Goal: Task Accomplishment & Management: Complete application form

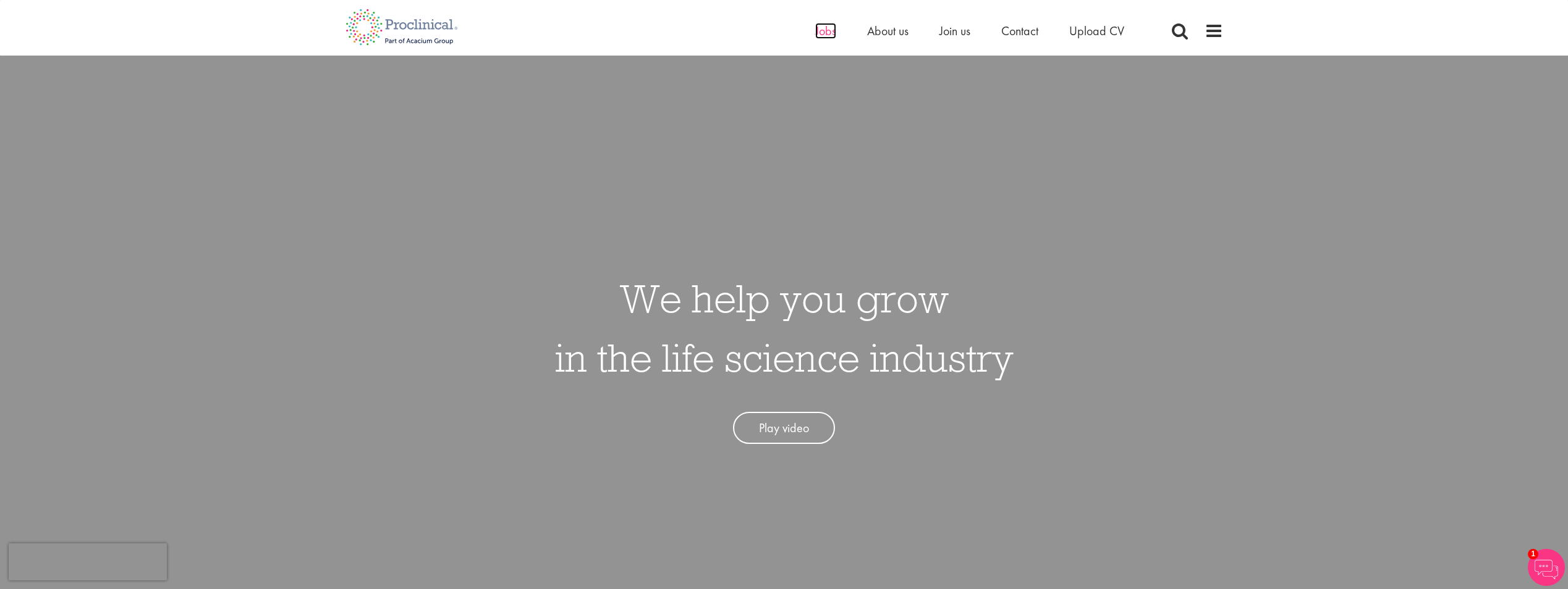
click at [820, 29] on span "Jobs" at bounding box center [826, 31] width 21 height 16
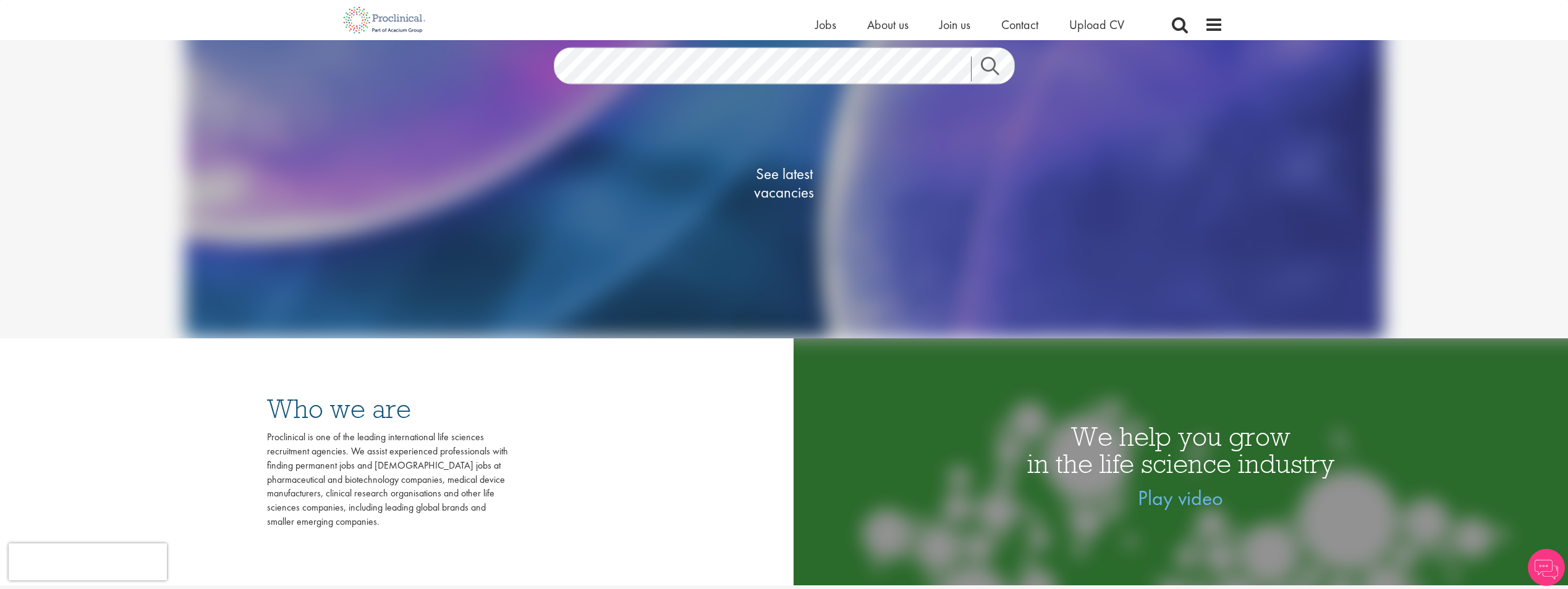
scroll to position [247, 0]
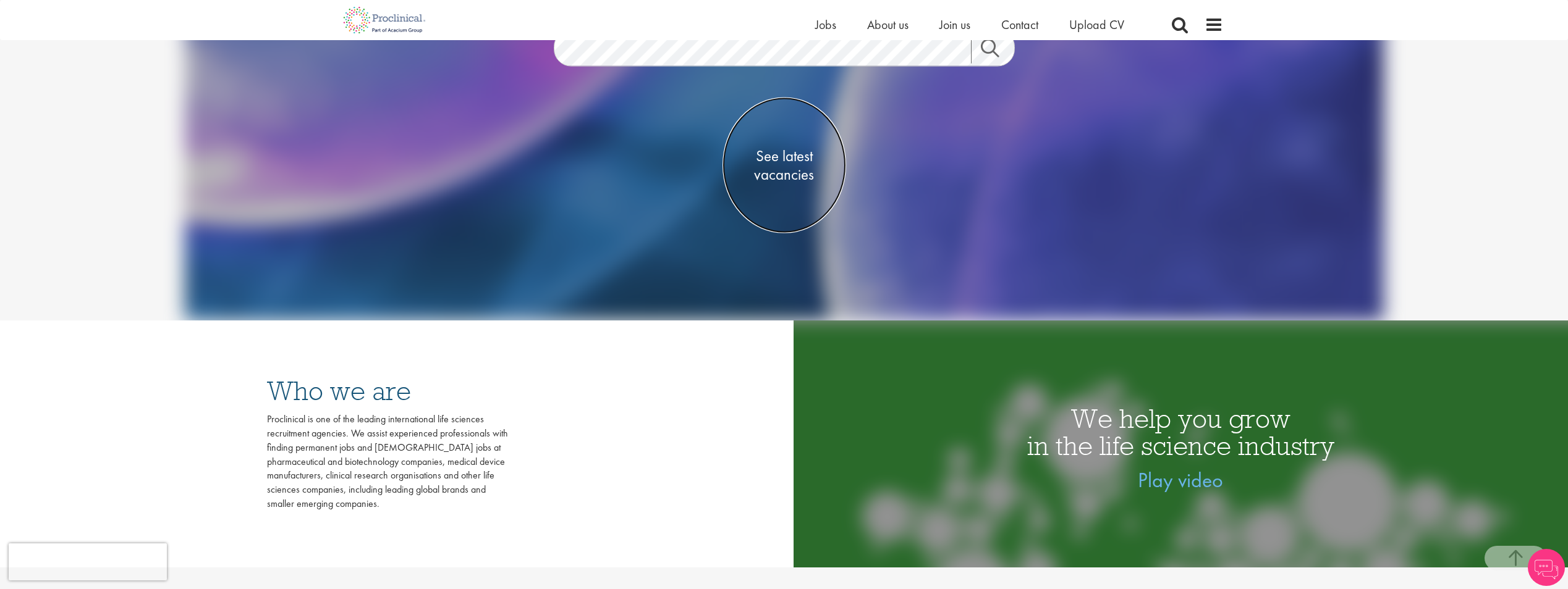
click at [784, 161] on span "See latest vacancies" at bounding box center [785, 165] width 123 height 37
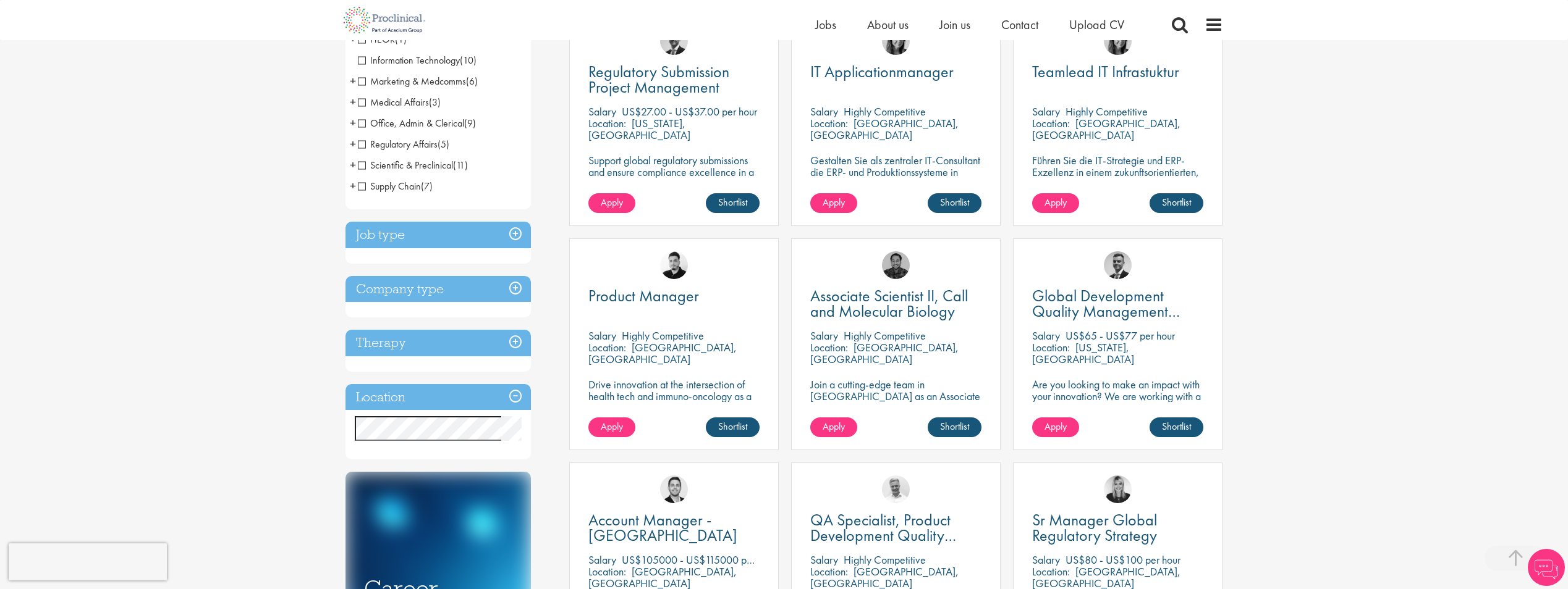
scroll to position [309, 0]
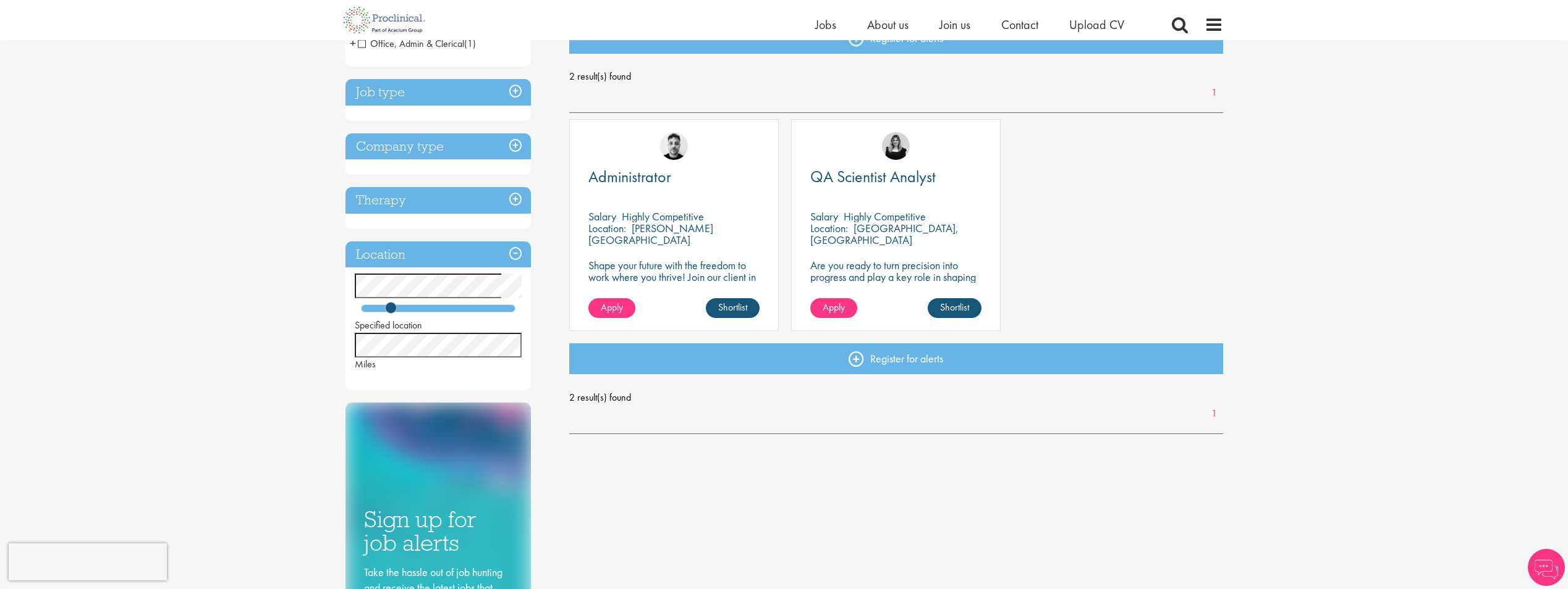
scroll to position [185, 0]
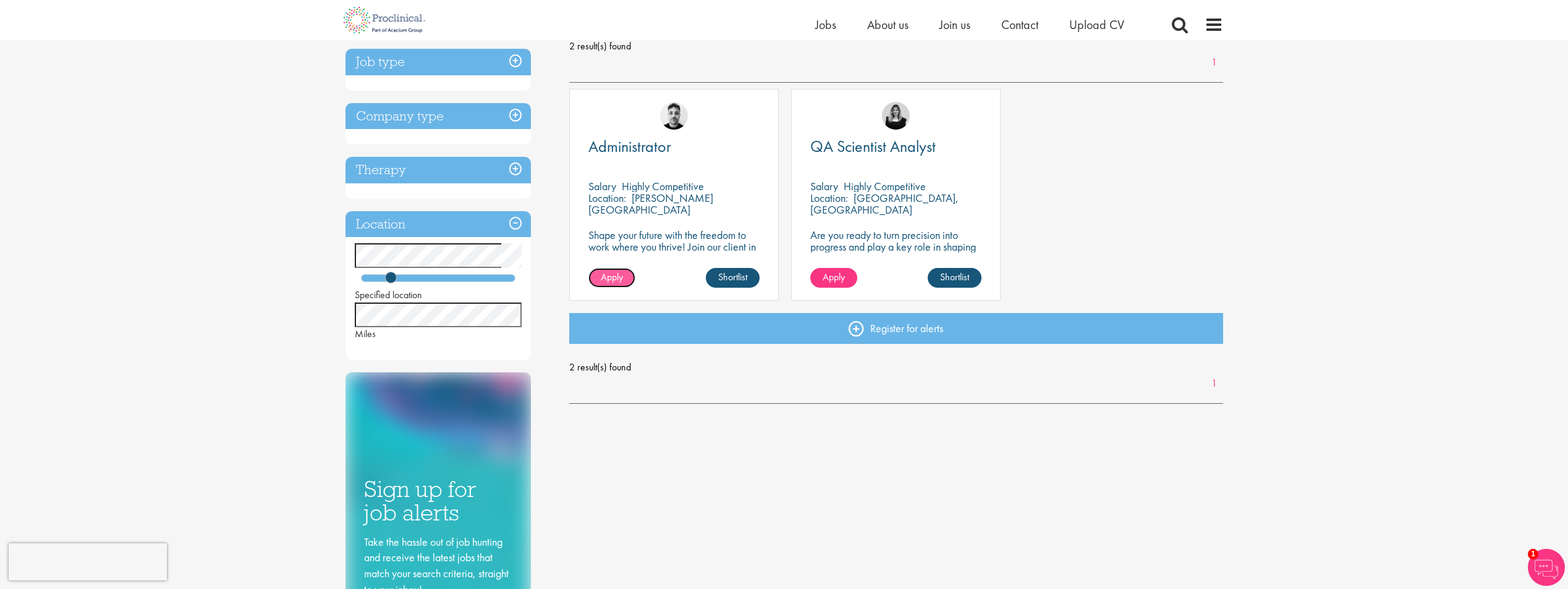
click at [602, 275] on span "Apply" at bounding box center [612, 277] width 22 height 13
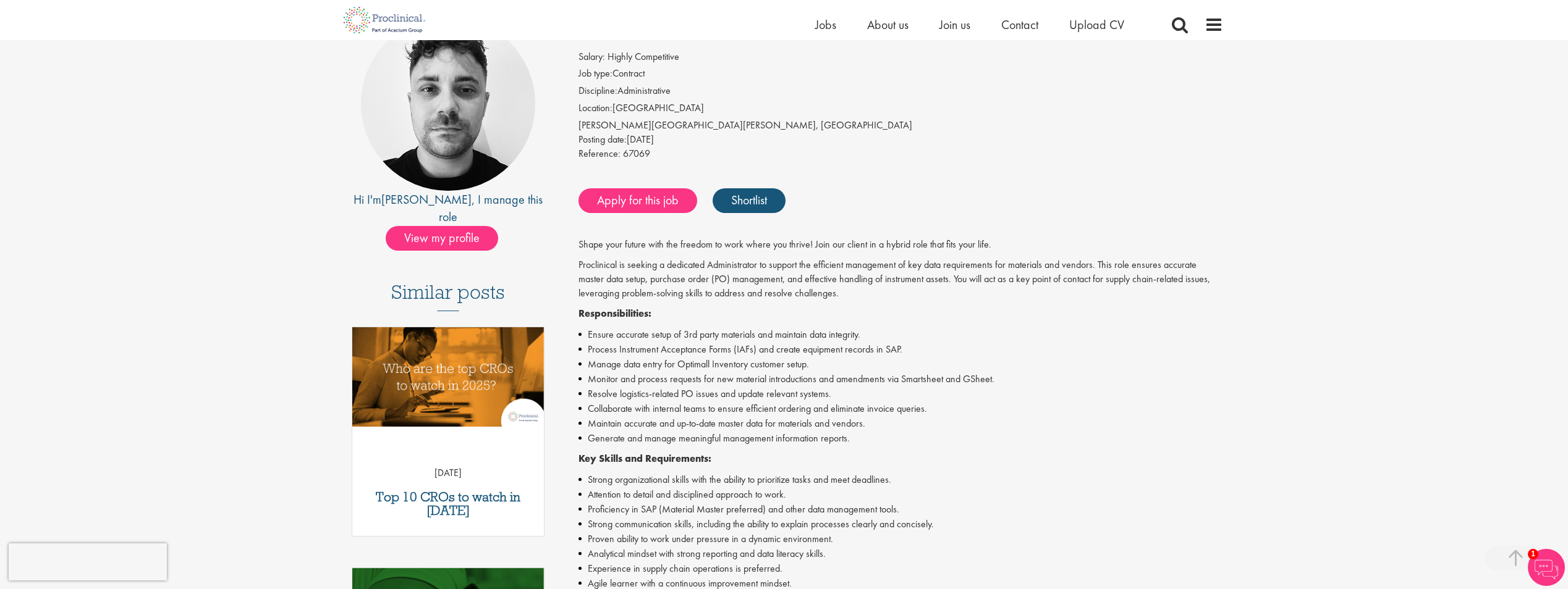
scroll to position [62, 0]
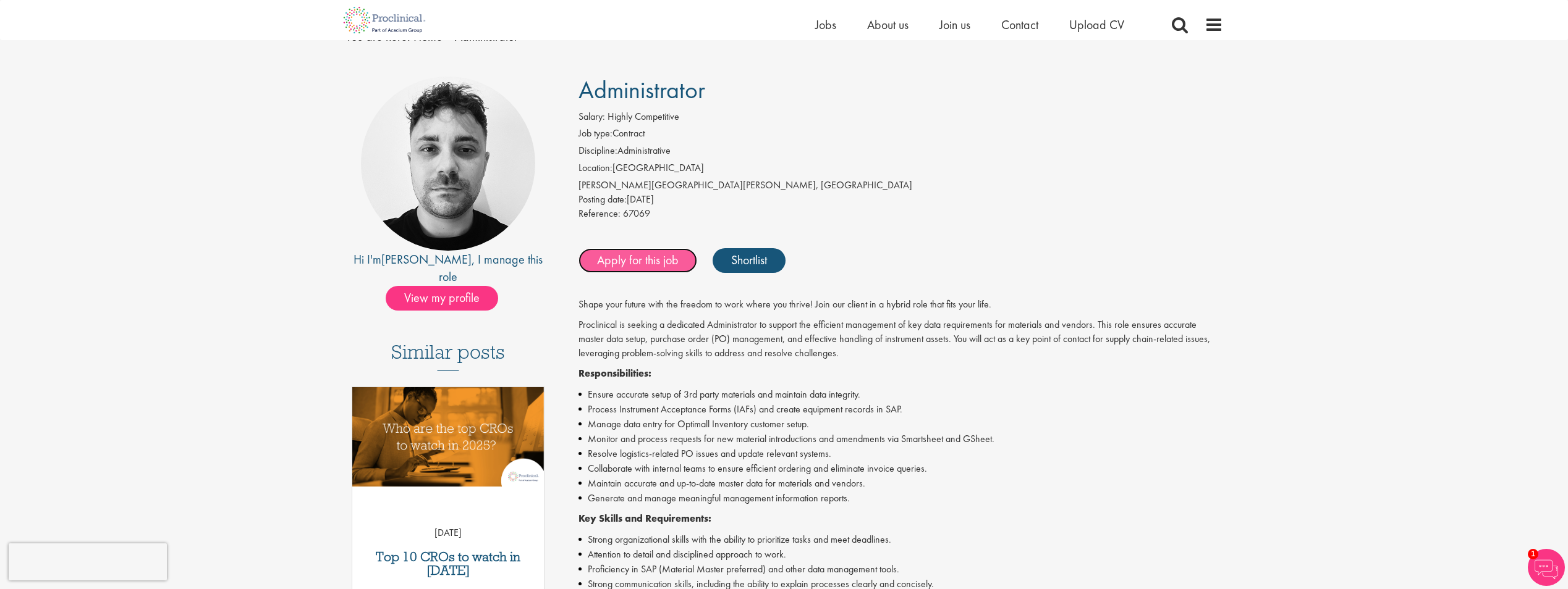
click at [640, 250] on link "Apply for this job" at bounding box center [638, 260] width 118 height 24
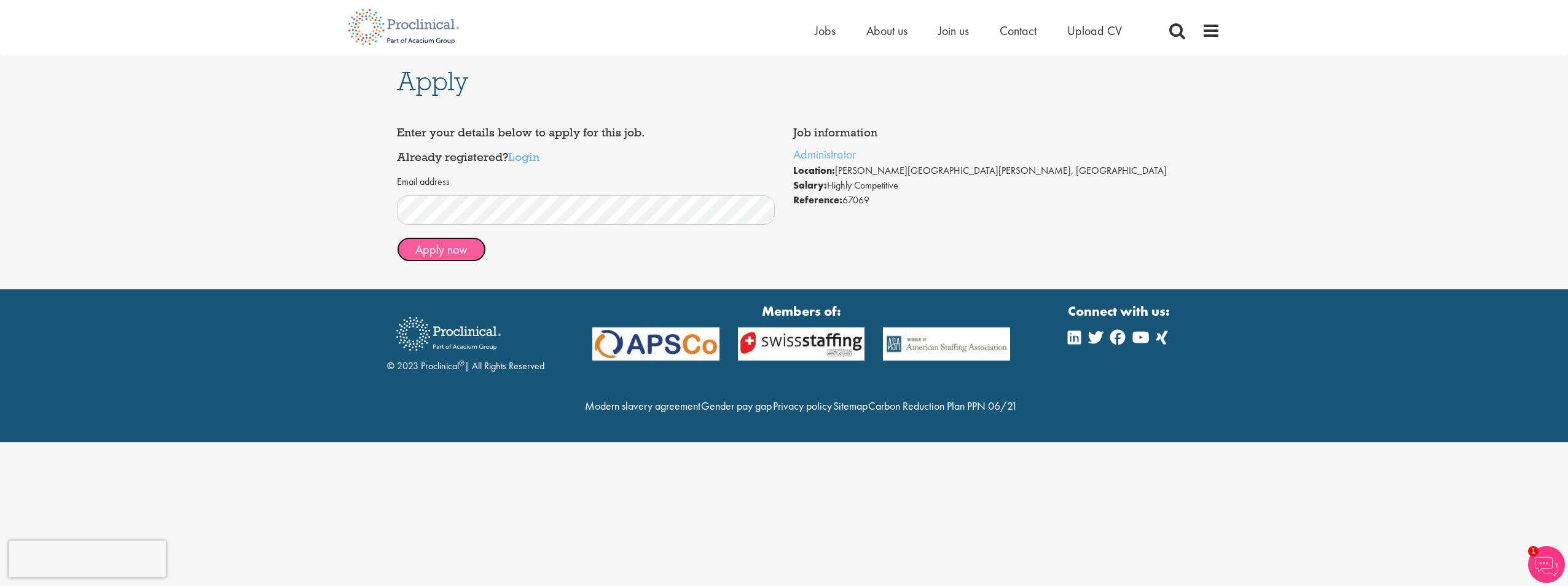
click at [427, 246] on button "Apply now" at bounding box center [441, 249] width 89 height 24
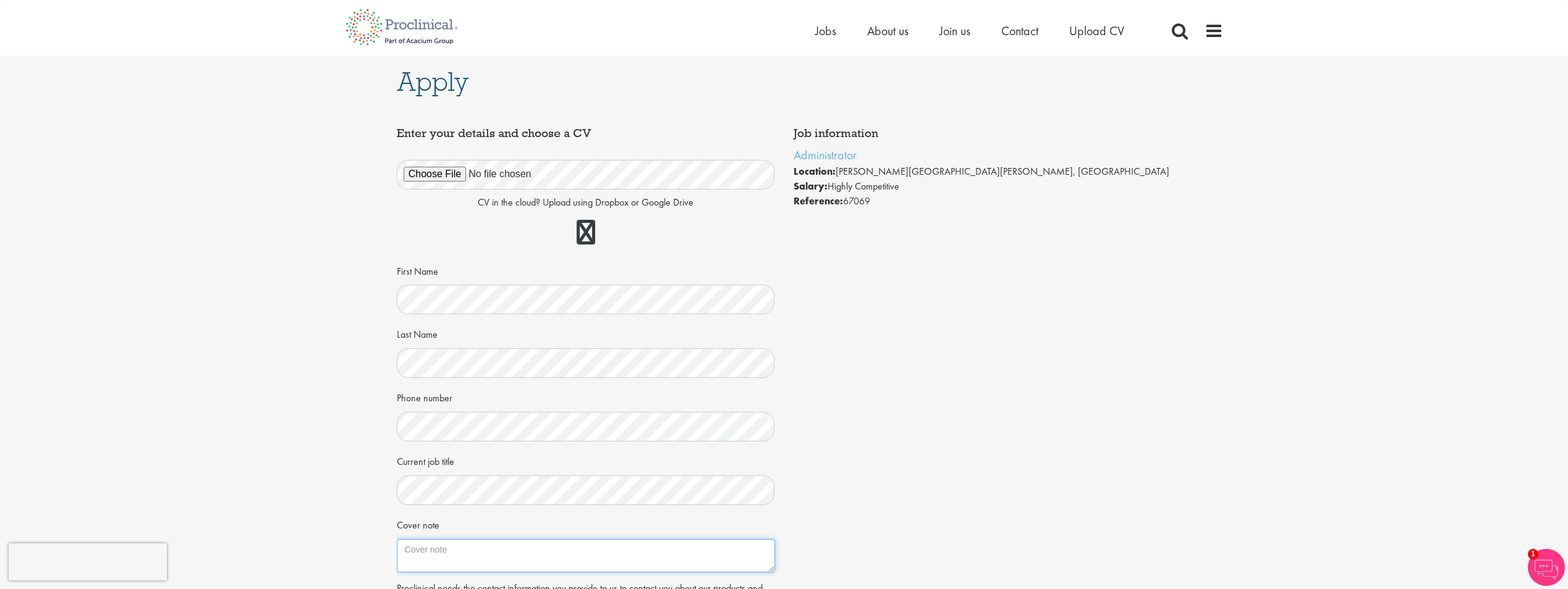
click at [434, 555] on textarea "Cover note" at bounding box center [586, 556] width 378 height 33
type textarea "A"
click at [813, 369] on div "Job information Administrator Location: Burgess Hill, England Salary: Highly Co…" at bounding box center [785, 400] width 794 height 557
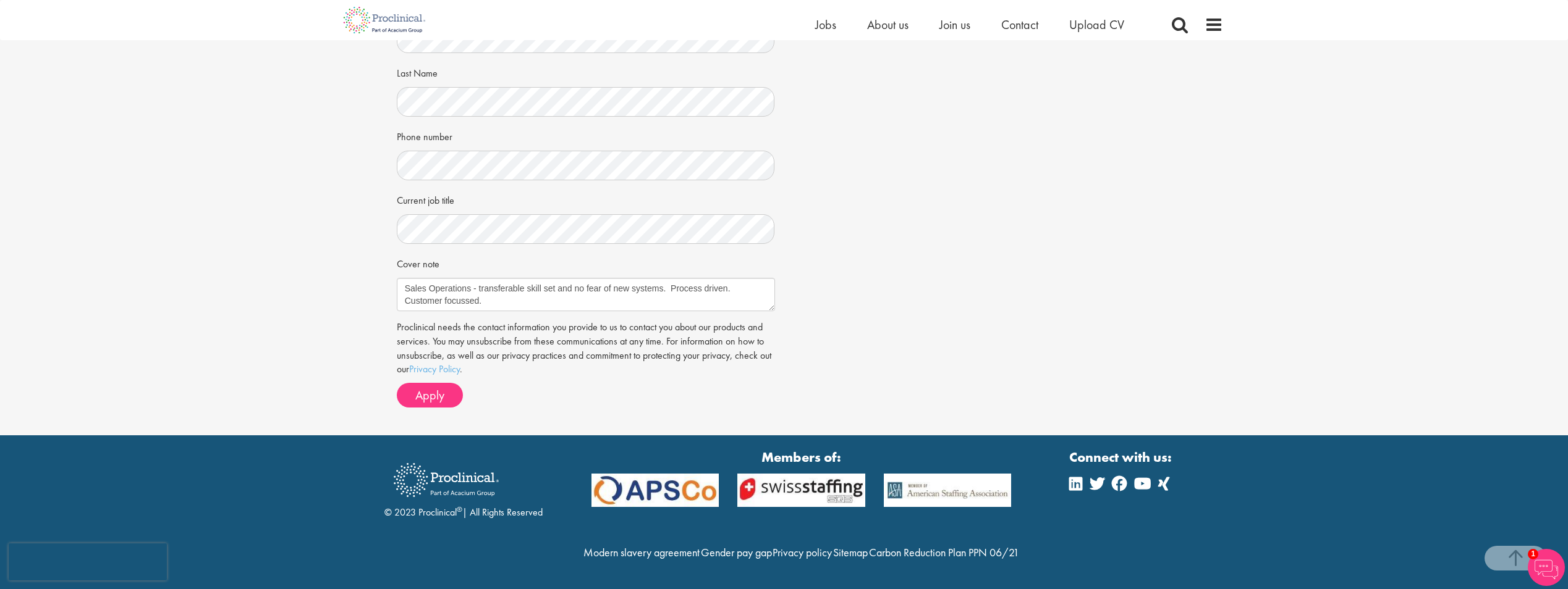
scroll to position [273, 0]
click at [496, 278] on textarea "Sales Operations - transferable skill set and no fear of new systems. Process d…" at bounding box center [586, 294] width 378 height 33
type textarea "Sales Operations - transferable skill set and no fear of new systems. Process d…"
click at [428, 387] on span "Apply" at bounding box center [430, 395] width 29 height 16
